Goal: Task Accomplishment & Management: Manage account settings

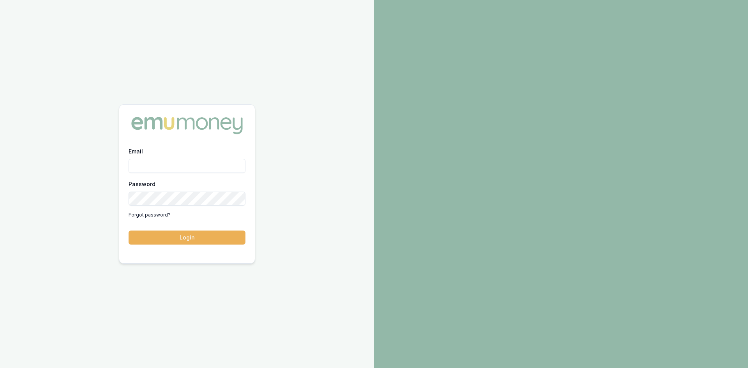
click at [197, 166] on input "Email" at bounding box center [187, 166] width 117 height 14
type input "steven.nguyen@emumoney.com.au"
click at [197, 242] on button "Login" at bounding box center [187, 238] width 117 height 14
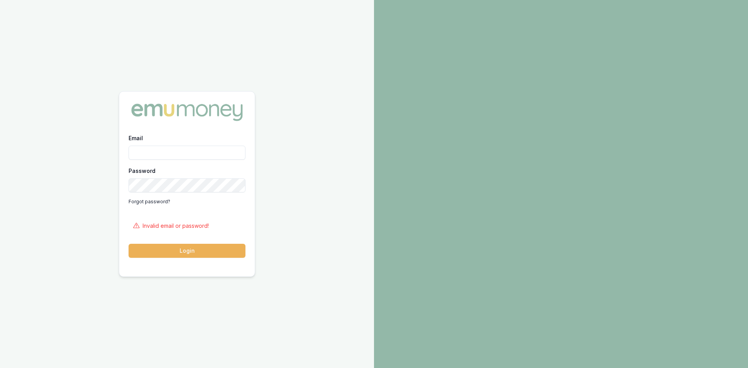
click at [181, 150] on input "Email" at bounding box center [187, 153] width 117 height 14
type input "t"
click at [240, 152] on input "steven.nguyen@emumoney.com.au" at bounding box center [187, 153] width 117 height 14
type input "steven.nguyen@emumoney.com.au"
click at [196, 252] on button "Login" at bounding box center [187, 251] width 117 height 14
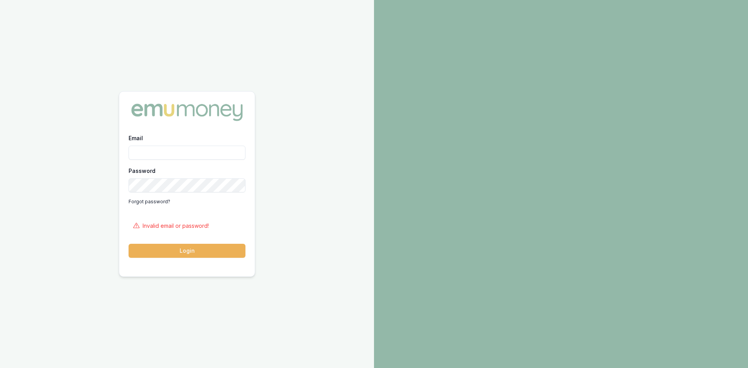
click at [159, 154] on input "Email" at bounding box center [187, 153] width 117 height 14
type input "steven.nguyen@emumoney.com.au"
click at [190, 252] on button "Login" at bounding box center [187, 251] width 117 height 14
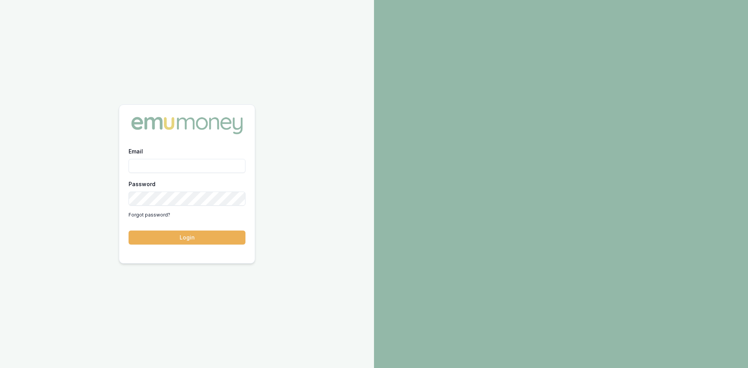
click at [166, 166] on input "Email" at bounding box center [187, 166] width 117 height 14
type input "S"
click at [232, 167] on input "steven.nguyen@emumoney.com.au" at bounding box center [187, 166] width 117 height 14
type input "steven.nguyen@emumoney.com.au"
click at [179, 240] on button "Login" at bounding box center [187, 238] width 117 height 14
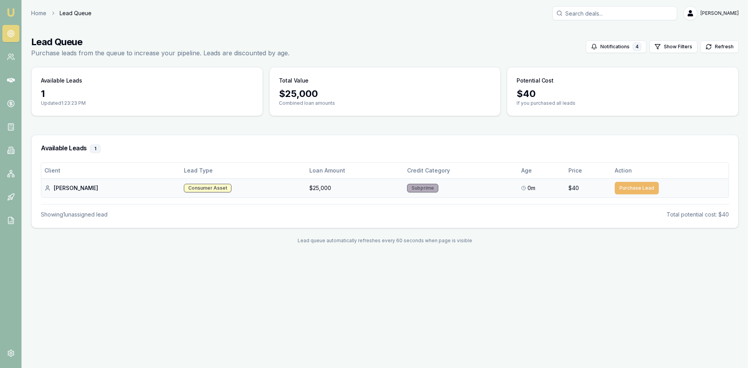
click at [632, 191] on button "Purchase Lead" at bounding box center [637, 188] width 44 height 12
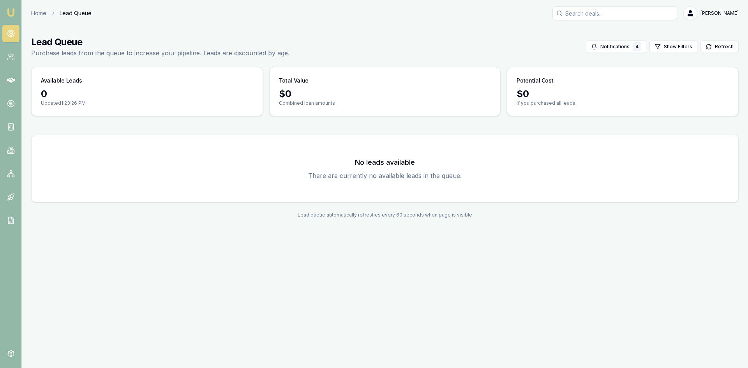
click at [74, 14] on span "Lead Queue" at bounding box center [76, 13] width 32 height 8
click at [35, 16] on link "Home" at bounding box center [38, 13] width 15 height 8
click at [70, 14] on span "Lead Queue" at bounding box center [76, 13] width 32 height 8
click at [37, 14] on link "Home" at bounding box center [38, 13] width 15 height 8
click at [50, 102] on p "Updated 1:24:03 PM" at bounding box center [147, 103] width 212 height 6
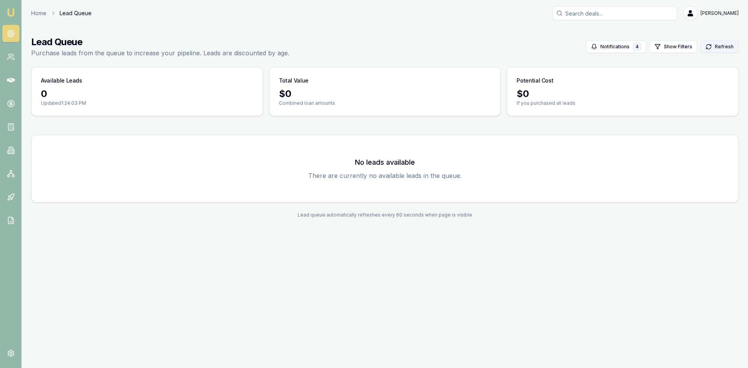
click at [721, 48] on button "Refresh" at bounding box center [719, 47] width 38 height 12
click at [34, 11] on link "Home" at bounding box center [38, 13] width 15 height 8
click at [41, 16] on link "Home" at bounding box center [38, 13] width 15 height 8
